Goal: Find specific page/section: Find specific page/section

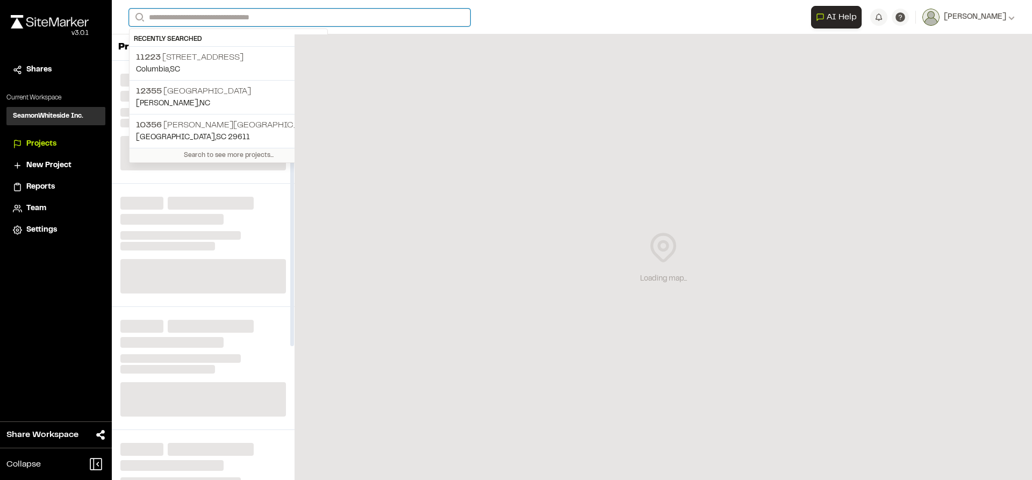
click at [238, 17] on input "Search" at bounding box center [299, 18] width 341 height 18
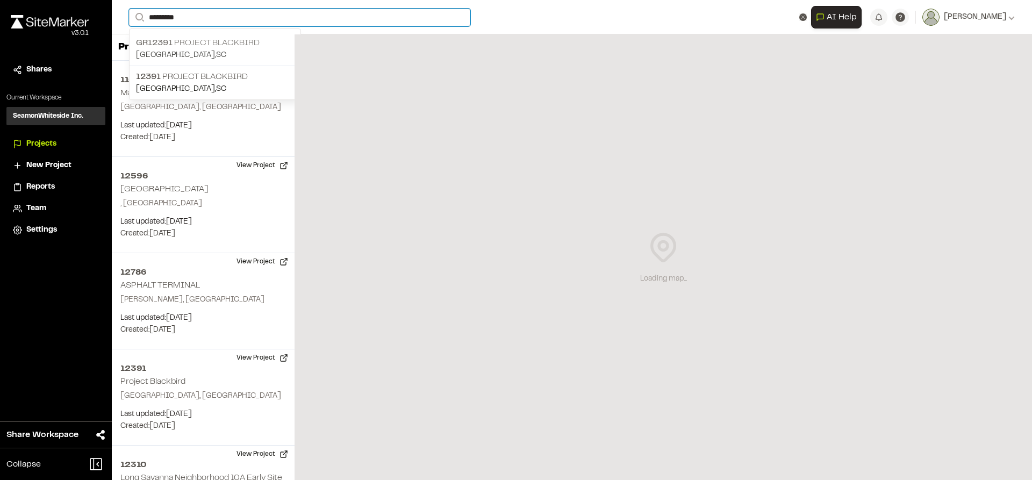
type input "*********"
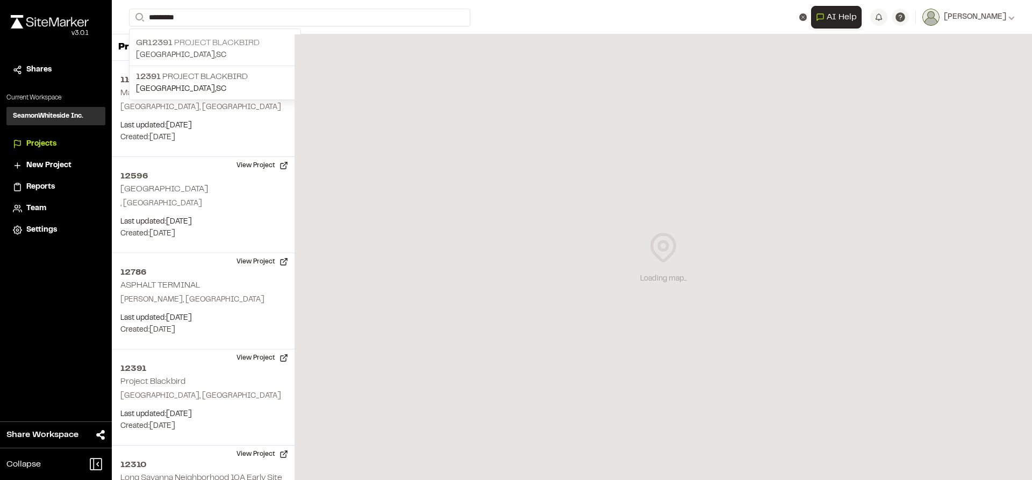
click at [211, 47] on p "GR12391 Project Blackbird" at bounding box center [215, 43] width 158 height 13
